Goal: Transaction & Acquisition: Obtain resource

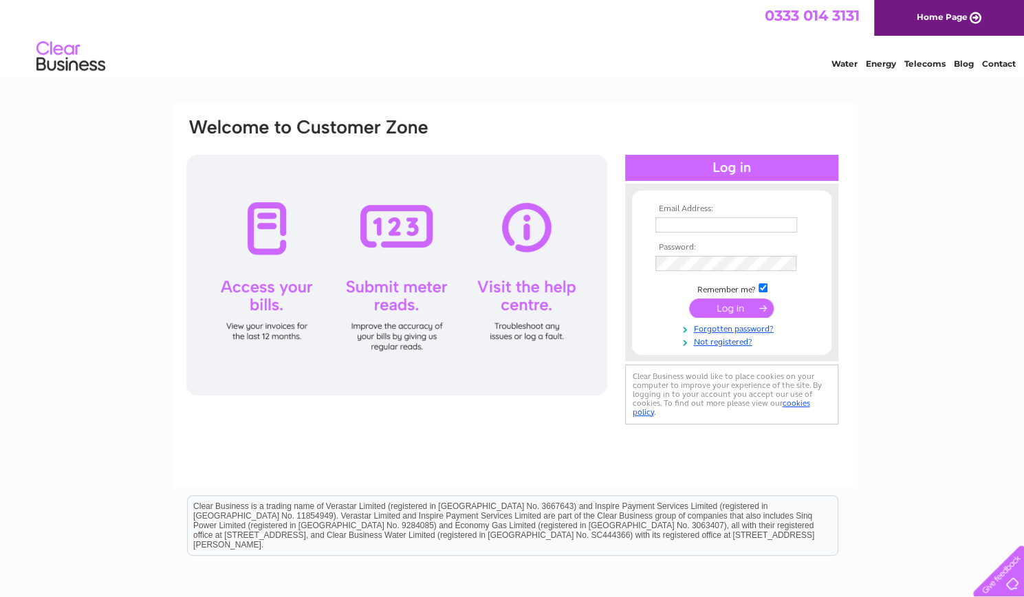
type input "kzoffice27@gmail.com"
click at [731, 308] on input "submit" at bounding box center [731, 307] width 85 height 19
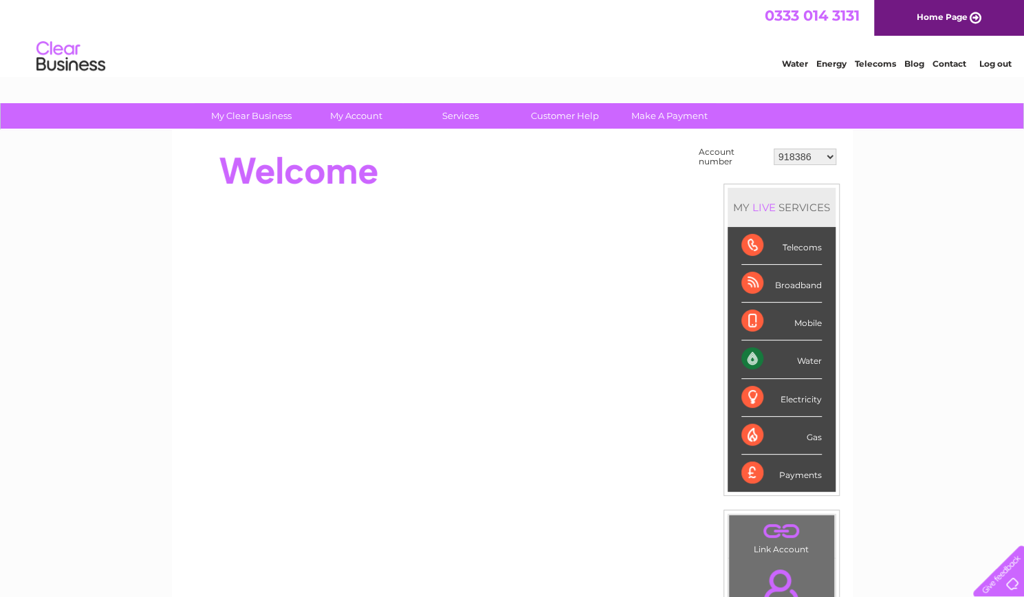
click at [824, 151] on select "918386 918390 30304075 30305766 30317575 30324876" at bounding box center [804, 157] width 63 height 17
select select "30317575"
click at [773, 149] on select "918386 918390 30304075 30305766 30317575 30324876" at bounding box center [804, 157] width 63 height 17
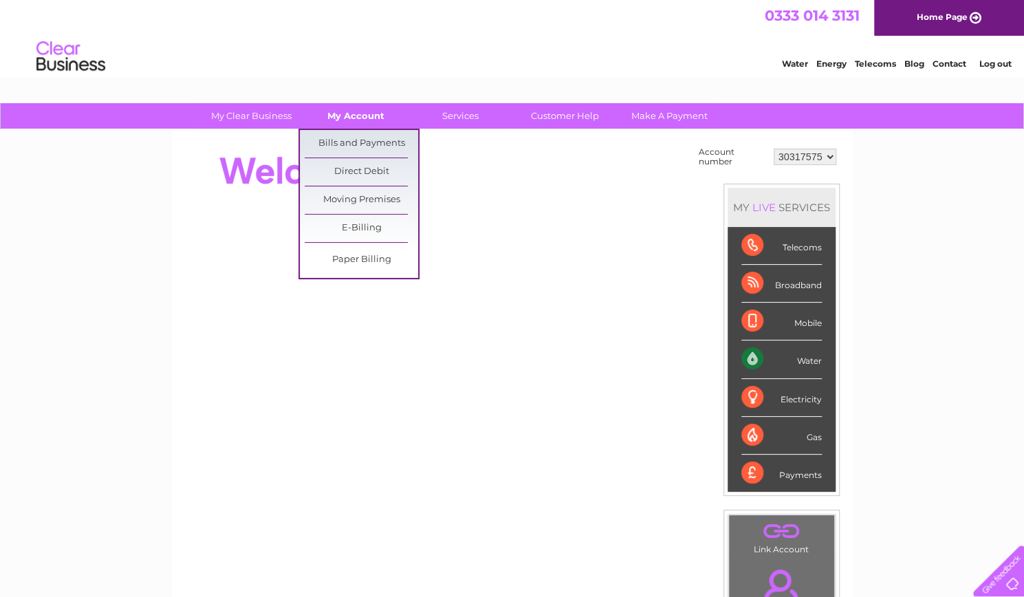
click at [338, 117] on link "My Account" at bounding box center [355, 115] width 113 height 25
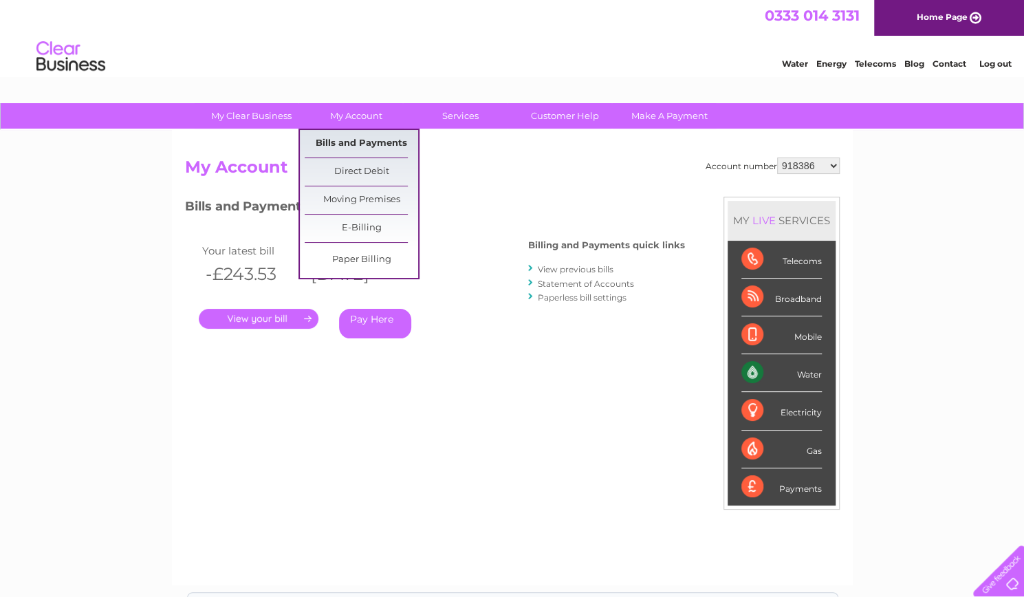
click at [354, 140] on link "Bills and Payments" at bounding box center [361, 144] width 113 height 28
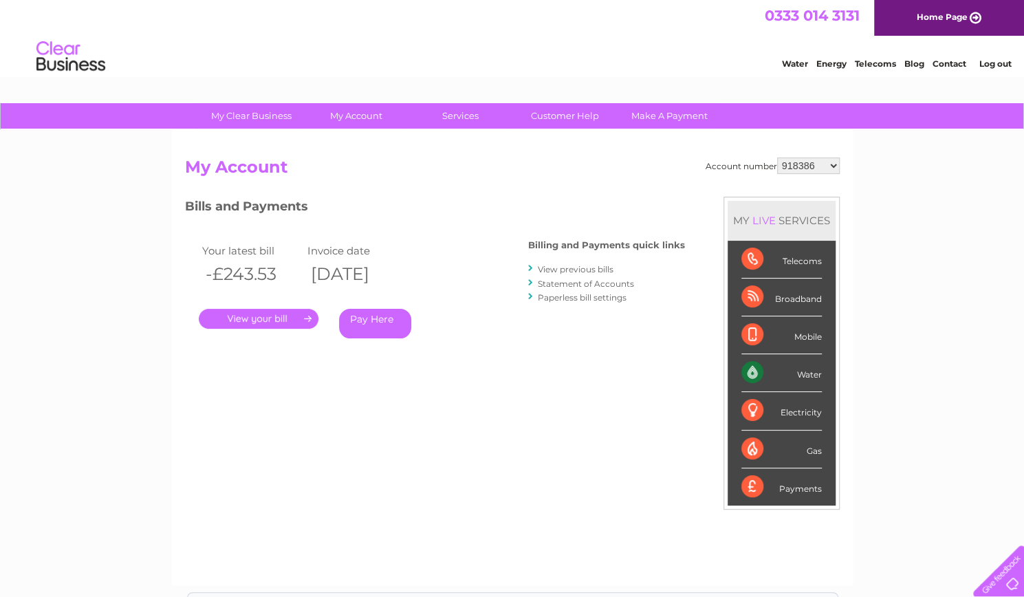
click at [529, 267] on div at bounding box center [531, 268] width 6 height 13
click at [272, 309] on link "." at bounding box center [259, 319] width 120 height 20
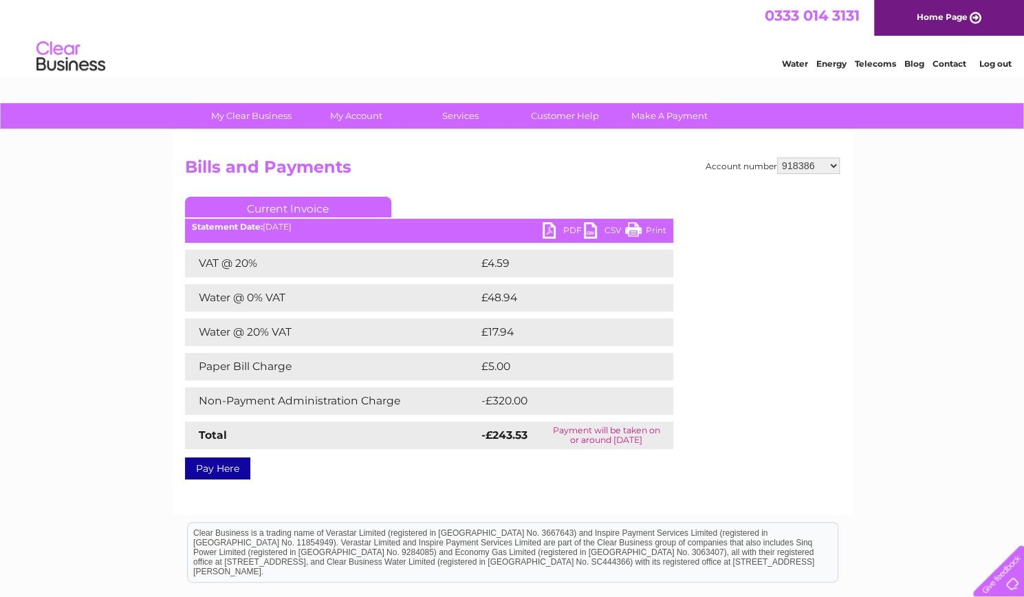
click at [828, 165] on select "918386 918390 30304075 30305766 30317575 30324876" at bounding box center [808, 165] width 63 height 17
click at [777, 157] on select "918386 918390 30304075 30305766 30317575 30324876" at bounding box center [808, 165] width 63 height 17
click at [811, 193] on div "Account number 918386 918390 30304075 30305766 30317575 30324876 Bills and Paym…" at bounding box center [512, 315] width 655 height 317
click at [558, 226] on link "PDF" at bounding box center [562, 232] width 41 height 20
click at [831, 163] on select "918386 918390 30304075 30305766 30317575 30324876" at bounding box center [808, 165] width 63 height 17
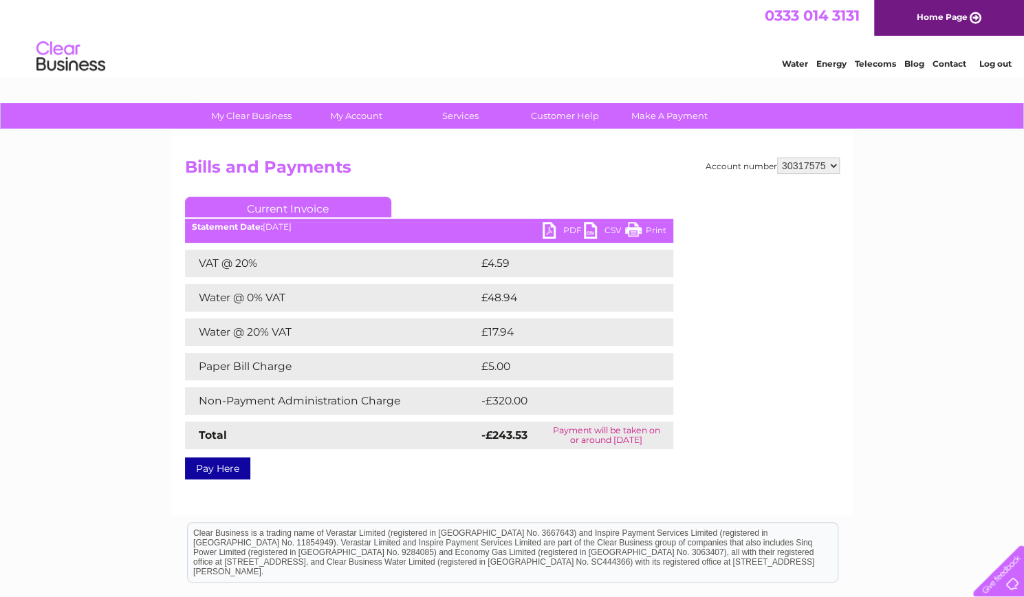
click at [777, 157] on select "918386 918390 30304075 30305766 30317575 30324876" at bounding box center [808, 165] width 63 height 17
click at [831, 163] on select "918386 918390 30304075 30305766 30317575 30324876" at bounding box center [808, 165] width 63 height 17
select select "918386"
click at [777, 157] on select "918386 918390 30304075 30305766 30317575 30324876" at bounding box center [808, 165] width 63 height 17
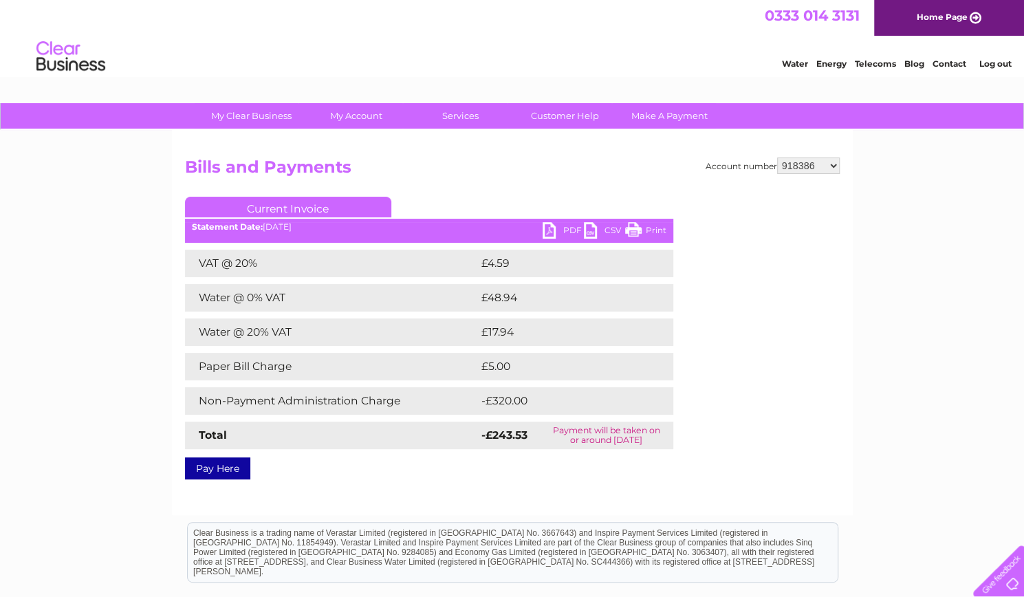
click at [562, 225] on link "PDF" at bounding box center [562, 232] width 41 height 20
click at [553, 228] on link "PDF" at bounding box center [562, 232] width 41 height 20
click at [834, 166] on select "918386 918390 30304075 30305766 30317575 30324876" at bounding box center [808, 165] width 63 height 17
select select "30317575"
click at [777, 157] on select "918386 918390 30304075 30305766 30317575 30324876" at bounding box center [808, 165] width 63 height 17
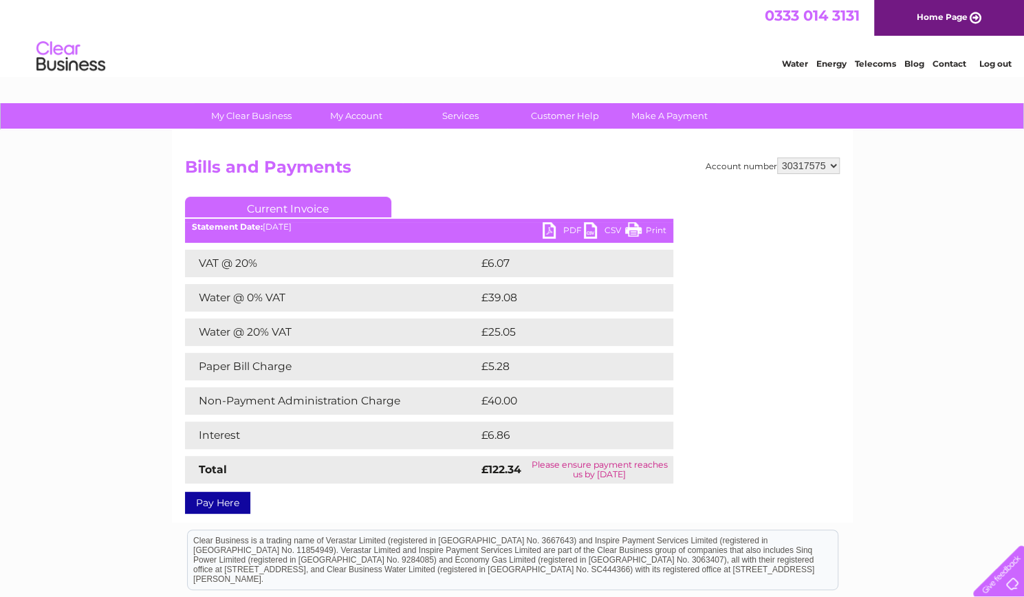
click at [565, 232] on link "PDF" at bounding box center [562, 232] width 41 height 20
